Goal: Check status: Check status

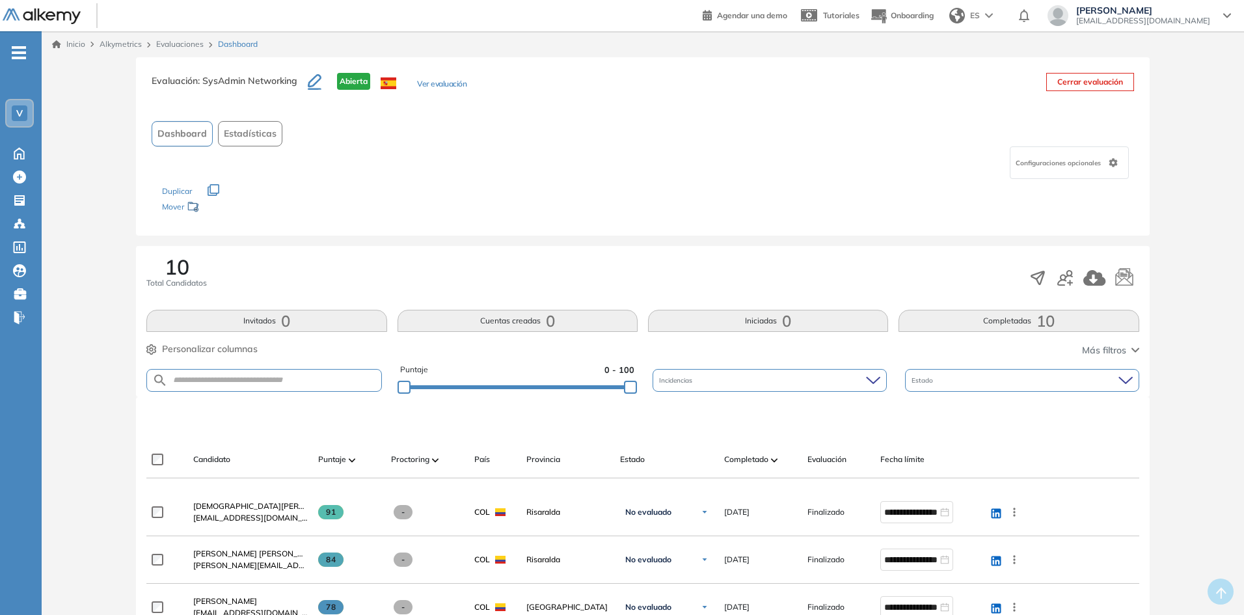
click at [181, 42] on link "Evaluaciones" at bounding box center [179, 44] width 47 height 10
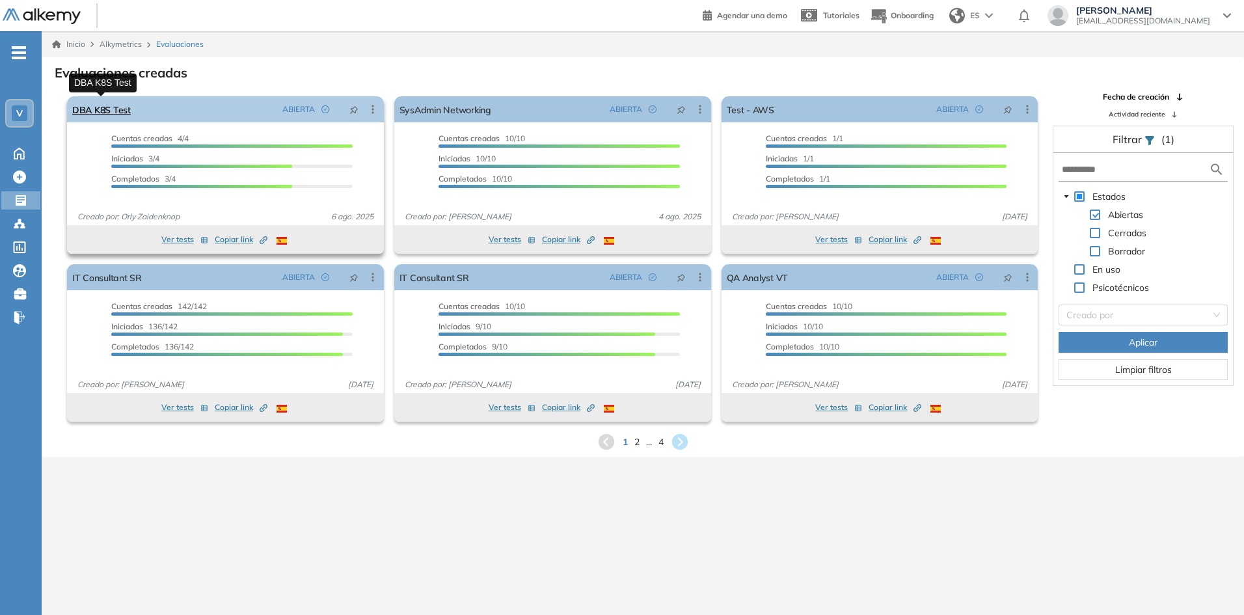
click at [101, 109] on link "DBA K8S Test" at bounding box center [101, 109] width 59 height 26
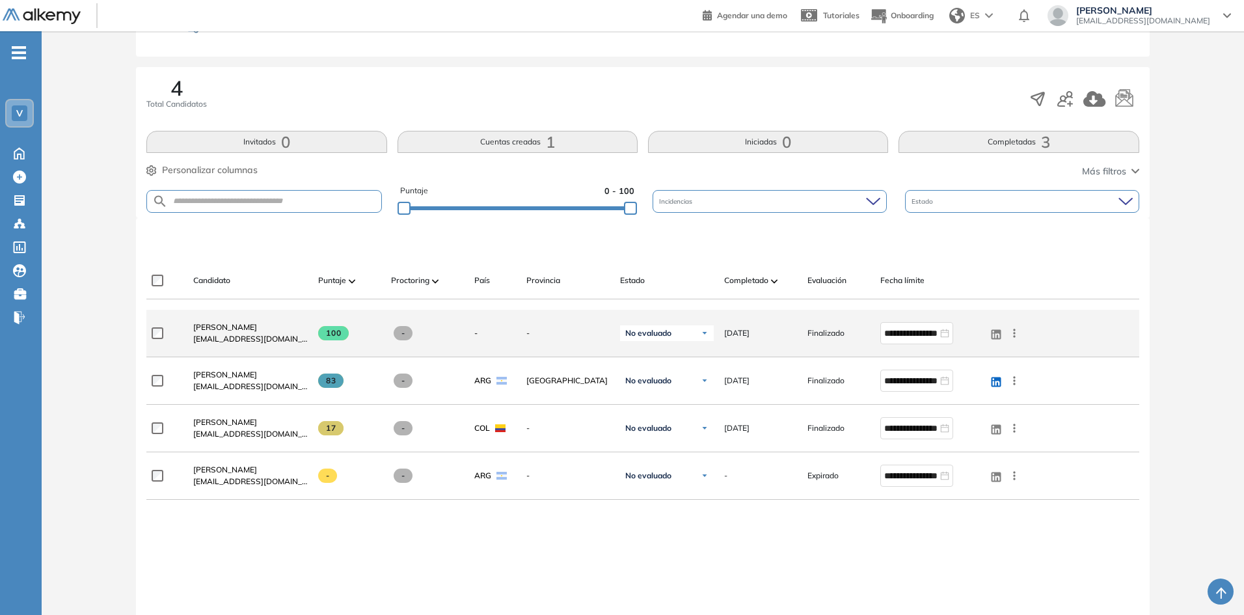
scroll to position [195, 0]
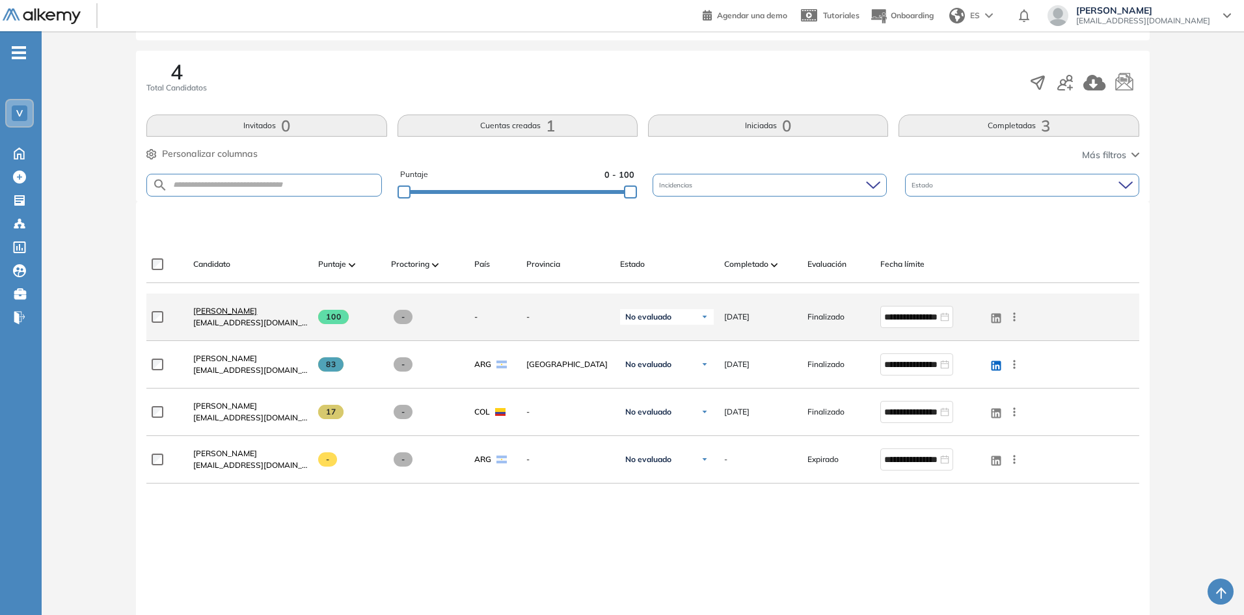
click at [205, 308] on span "[PERSON_NAME]" at bounding box center [225, 311] width 64 height 10
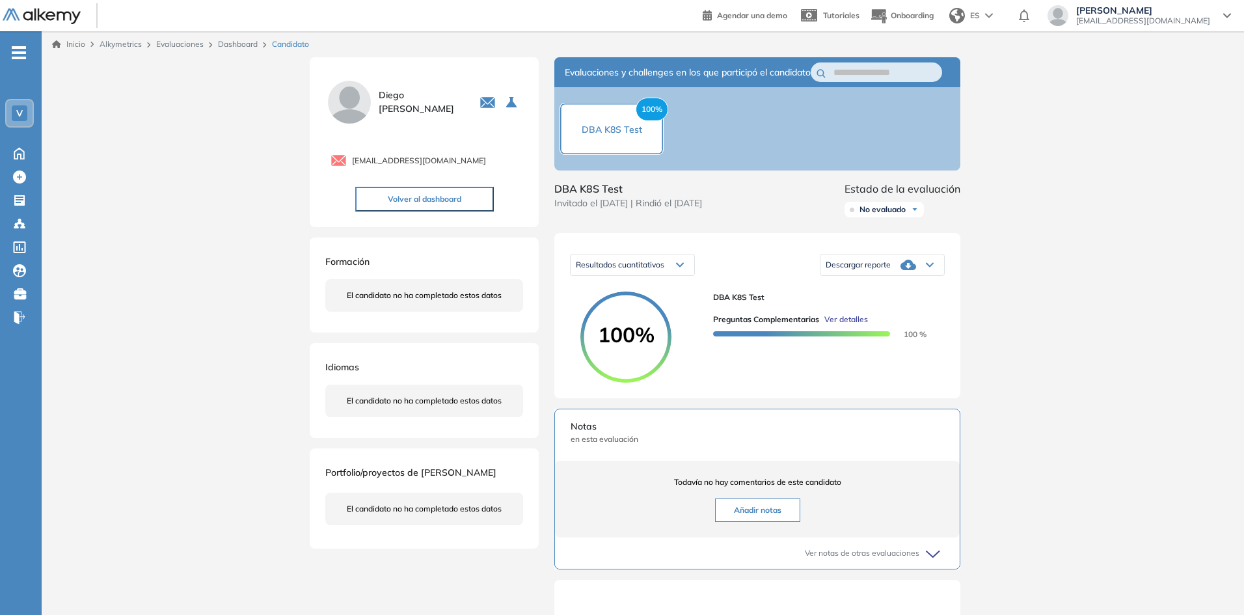
click at [847, 325] on span "Ver detalles" at bounding box center [846, 320] width 44 height 12
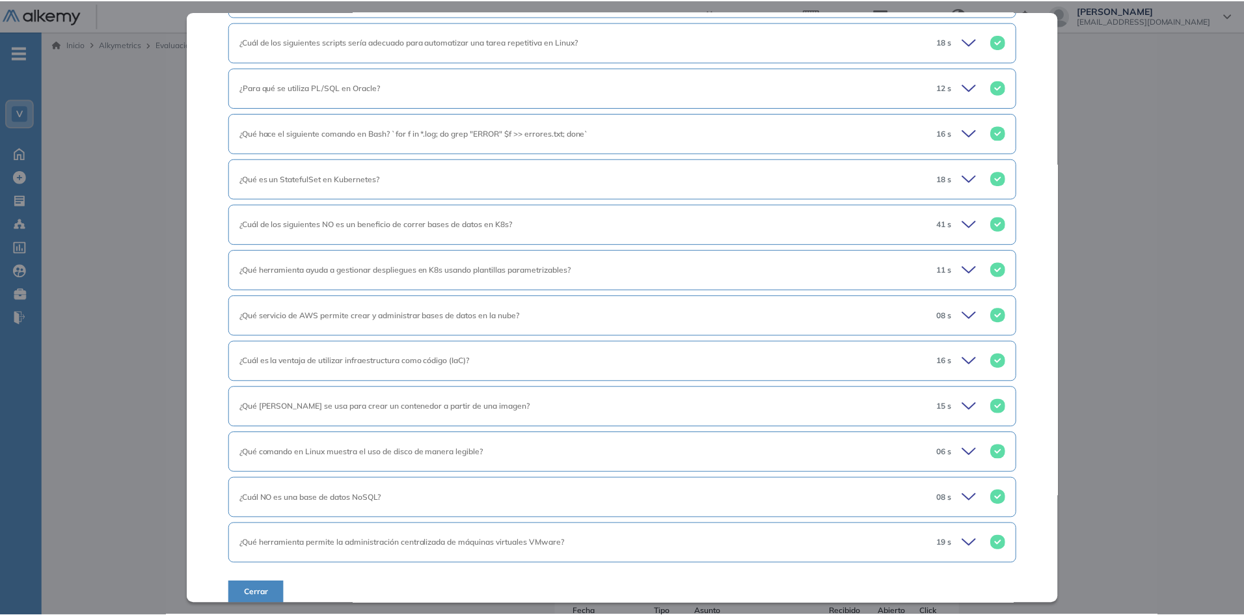
scroll to position [692, 0]
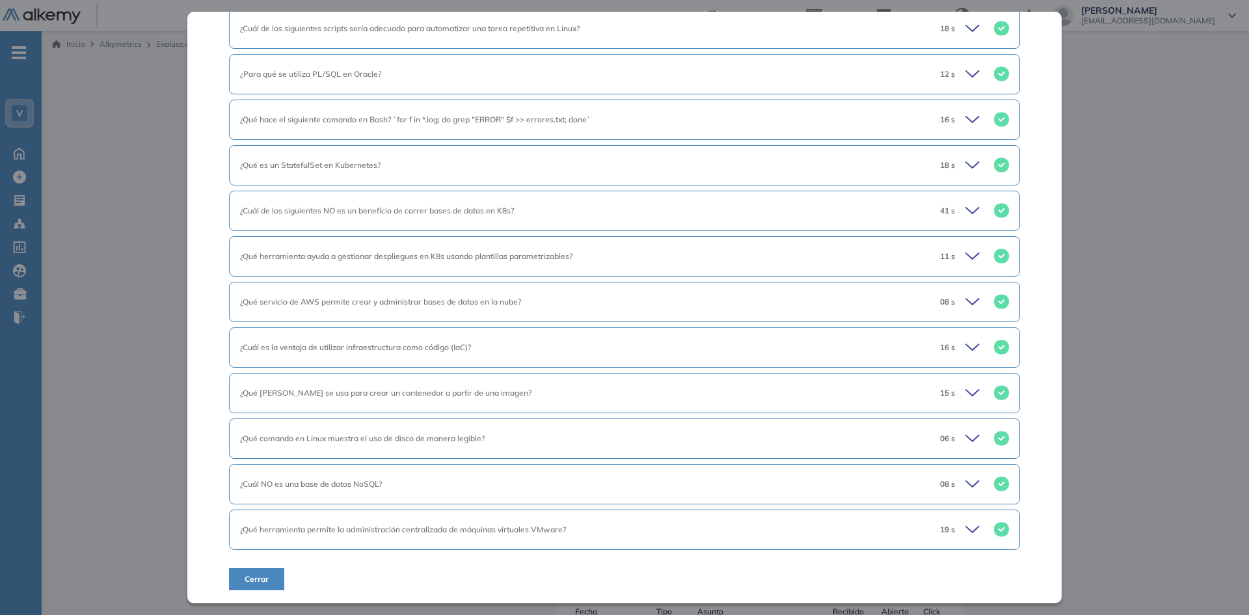
drag, startPoint x: 262, startPoint y: 583, endPoint x: 247, endPoint y: 585, distance: 14.4
click at [262, 583] on span "Cerrar" at bounding box center [257, 579] width 24 height 12
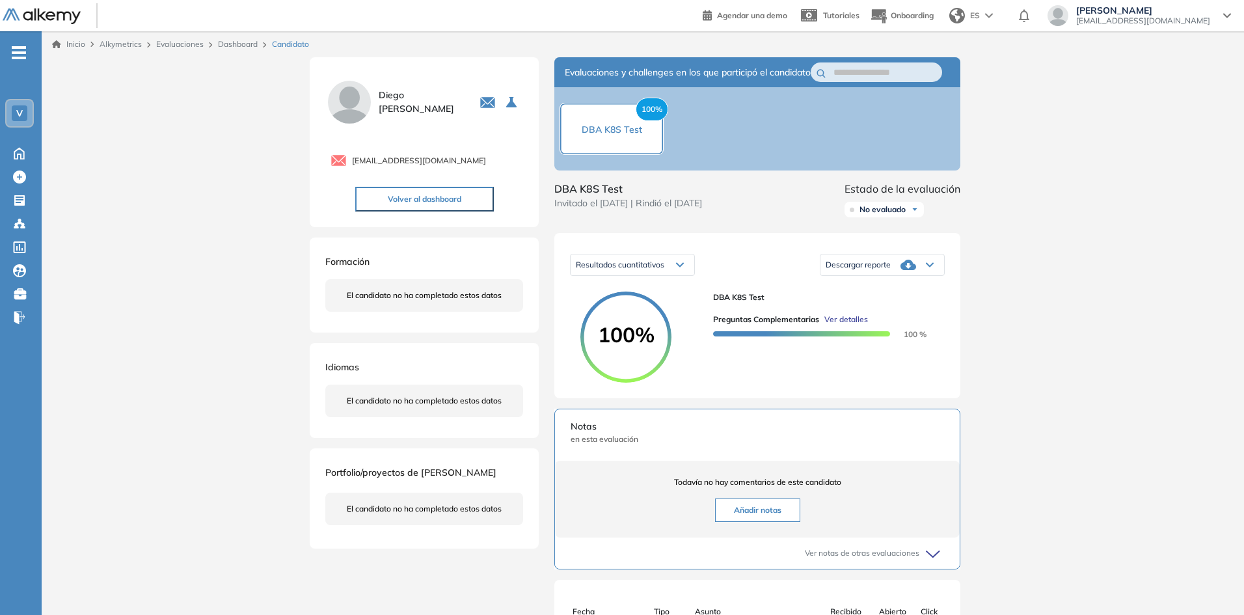
scroll to position [632, 0]
